Goal: Task Accomplishment & Management: Manage account settings

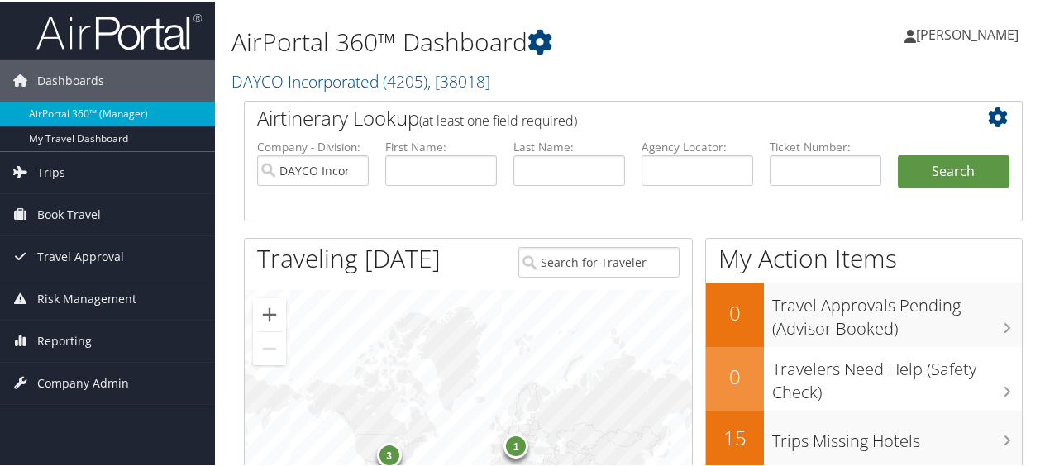
click at [960, 30] on span "[PERSON_NAME]" at bounding box center [967, 33] width 103 height 18
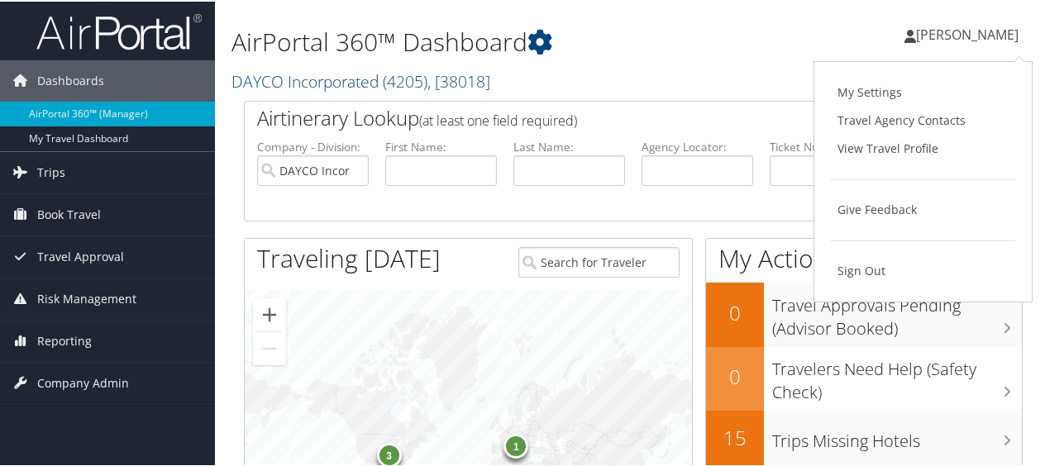
click at [653, 41] on h1 "AirPortal 360™ Dashboard" at bounding box center [500, 40] width 536 height 35
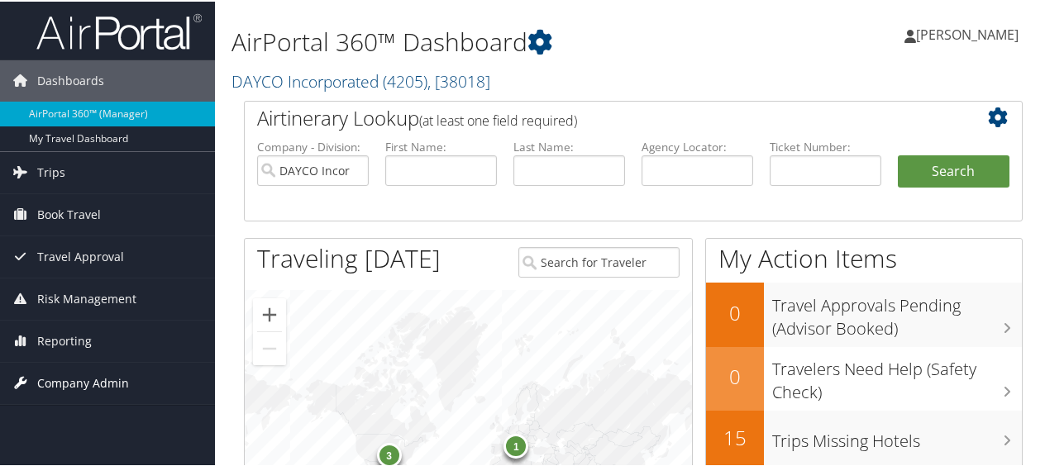
click at [88, 377] on span "Company Admin" at bounding box center [83, 381] width 92 height 41
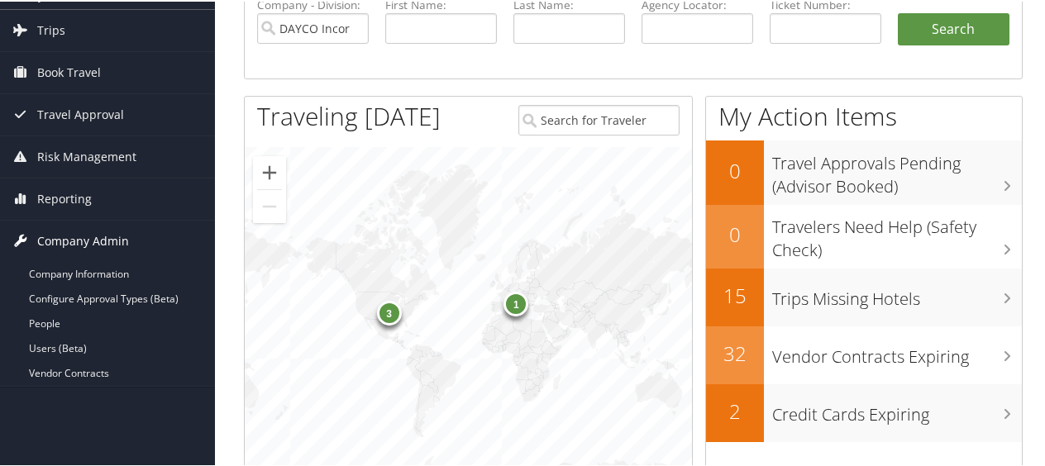
scroll to position [165, 0]
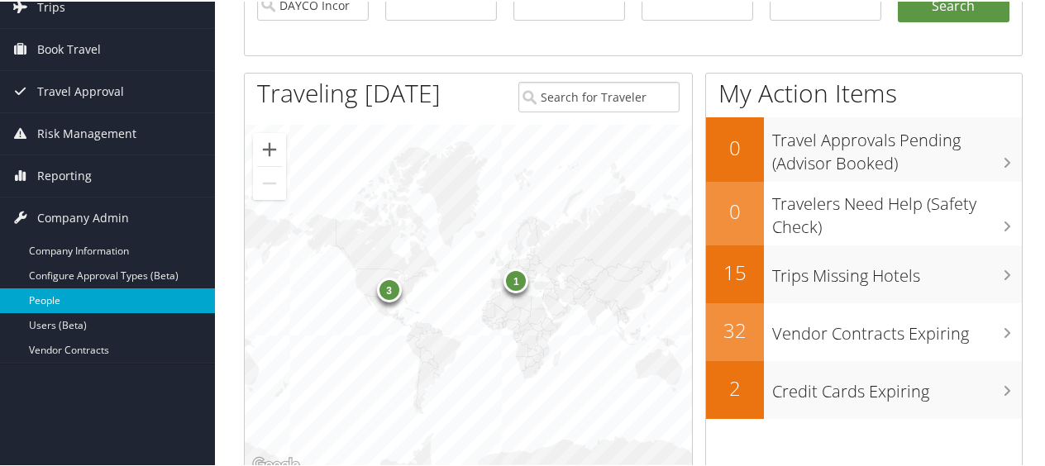
click at [61, 296] on link "People" at bounding box center [107, 299] width 215 height 25
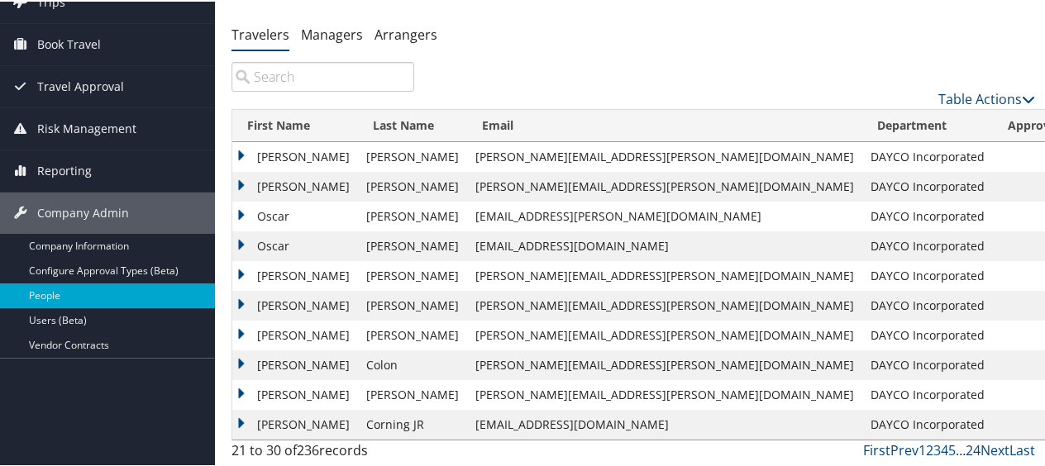
scroll to position [38, 0]
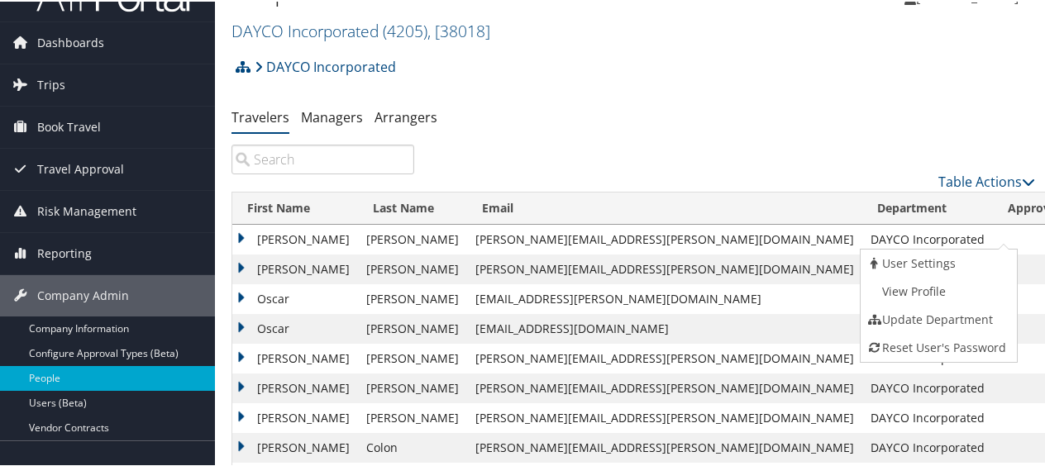
click at [241, 237] on td "[PERSON_NAME]" at bounding box center [295, 238] width 126 height 30
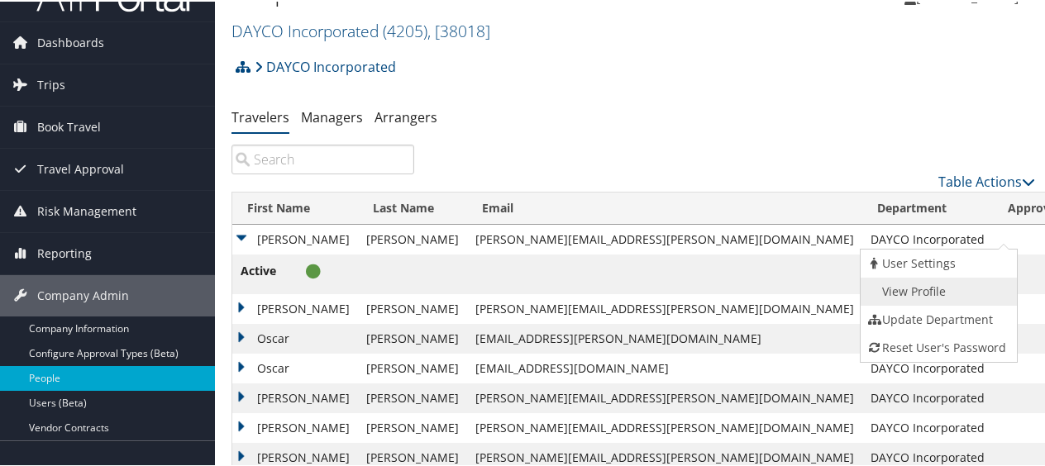
click at [919, 287] on link "View Profile" at bounding box center [937, 290] width 152 height 28
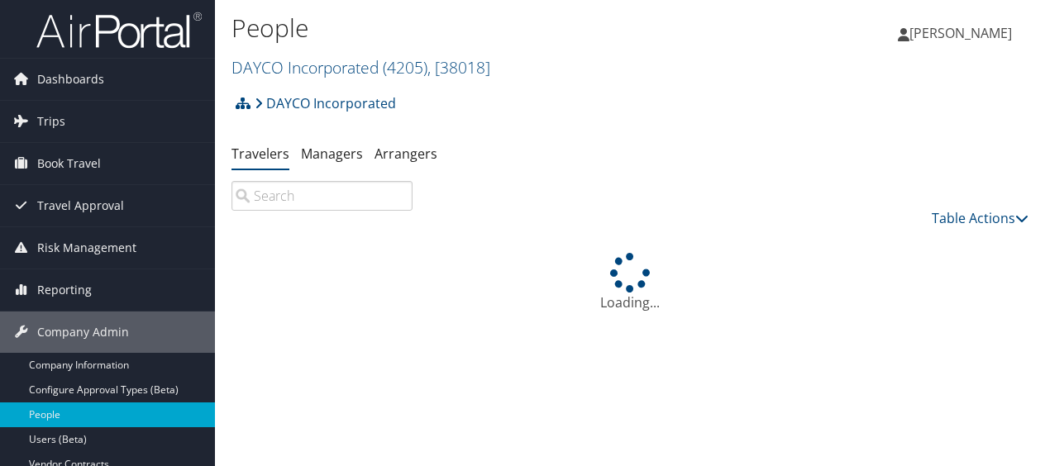
scroll to position [9, 0]
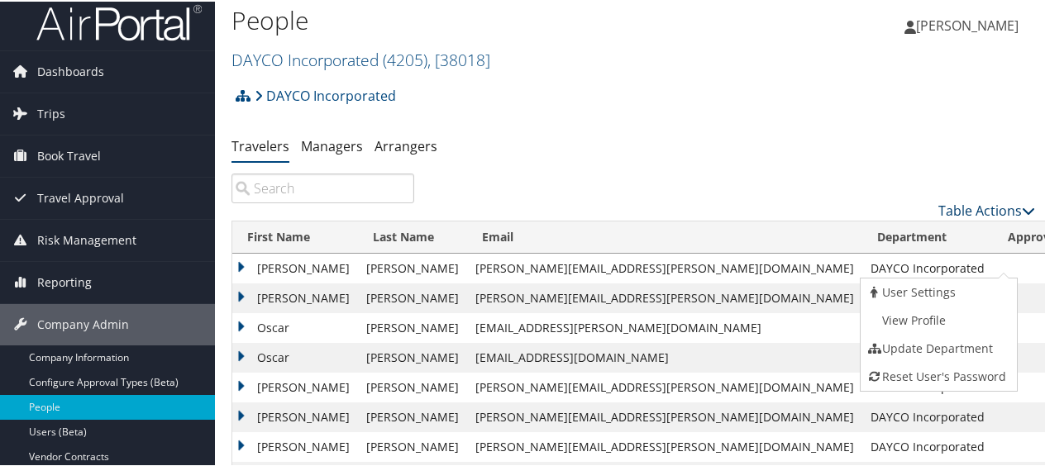
click at [985, 204] on link "Table Actions" at bounding box center [987, 209] width 97 height 18
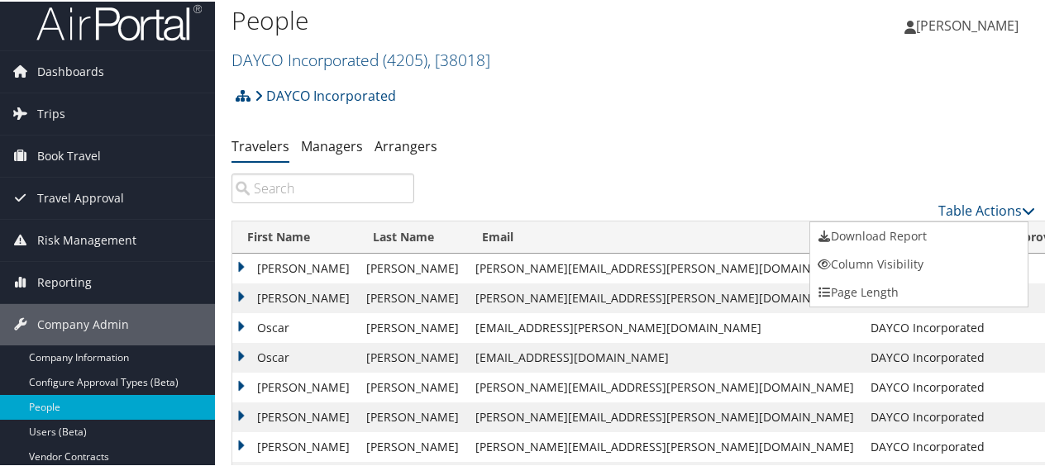
click at [804, 167] on div at bounding box center [526, 233] width 1052 height 466
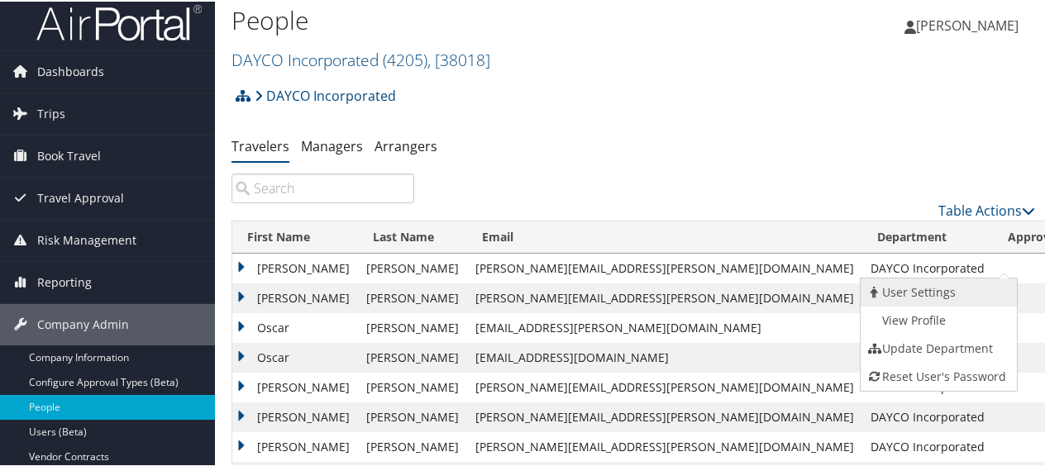
click at [912, 289] on link "User Settings" at bounding box center [937, 291] width 152 height 28
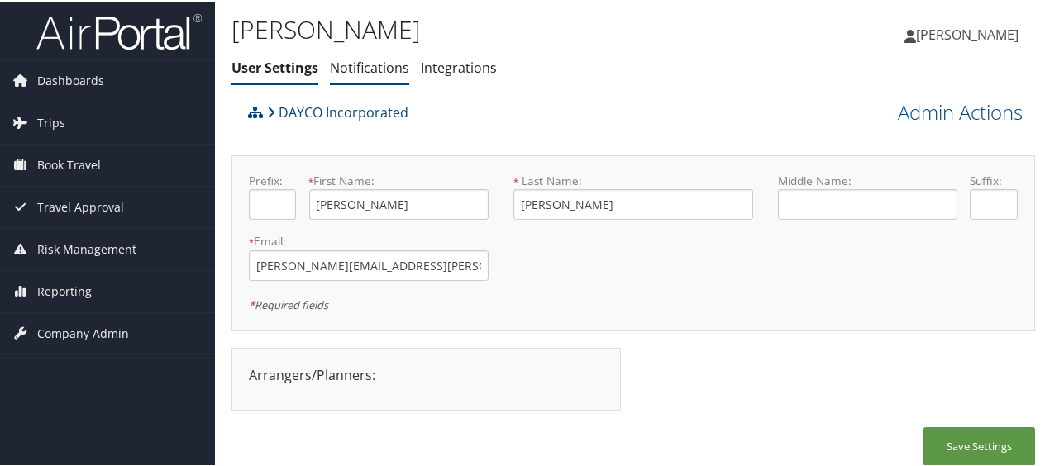
click at [378, 63] on link "Notifications" at bounding box center [369, 66] width 79 height 18
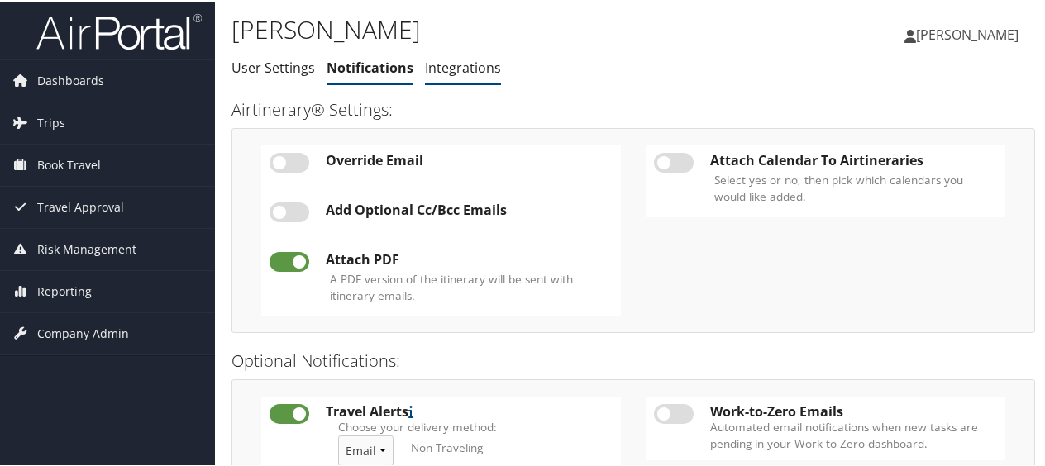
click at [471, 69] on link "Integrations" at bounding box center [463, 66] width 76 height 18
